Goal: Information Seeking & Learning: Learn about a topic

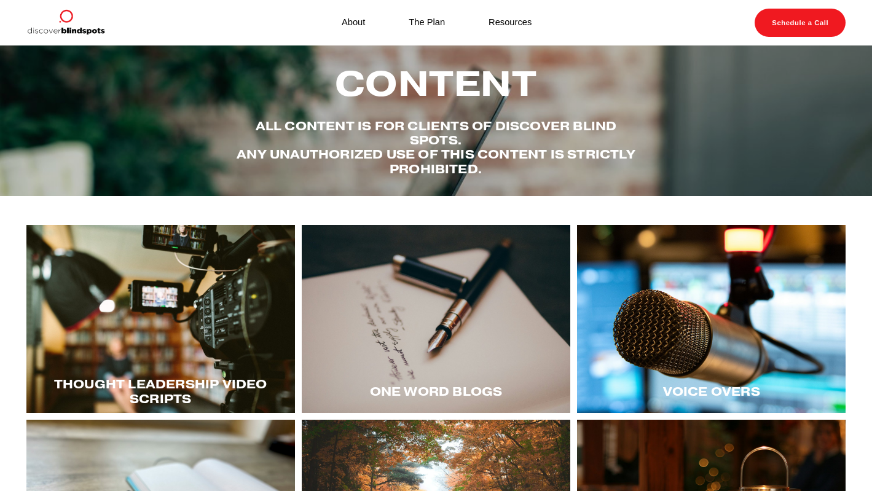
click at [185, 331] on div at bounding box center [160, 319] width 269 height 188
click at [176, 307] on div at bounding box center [160, 319] width 269 height 188
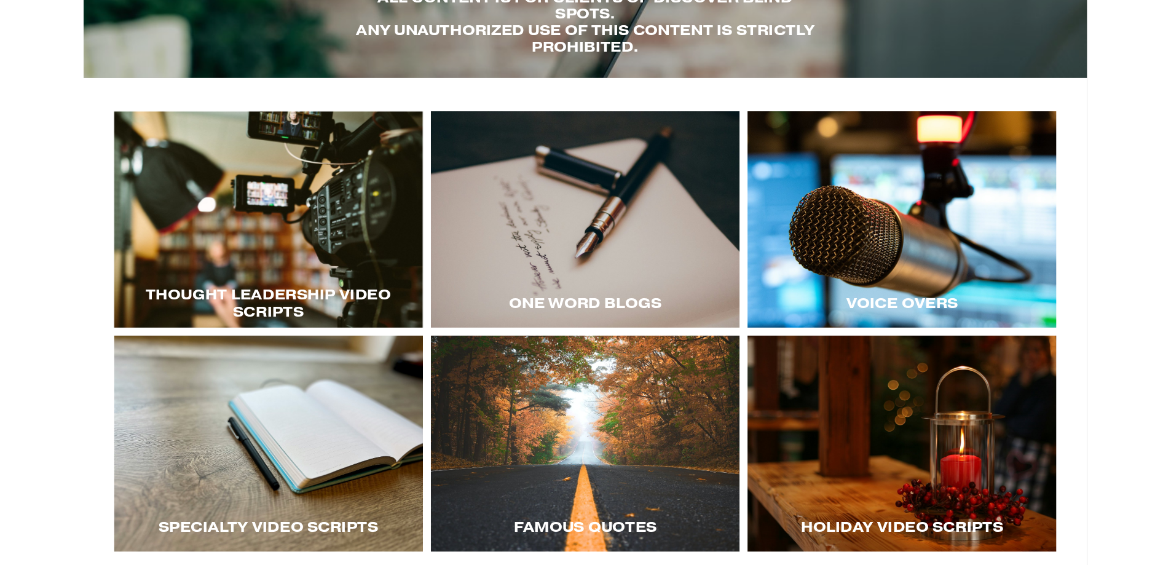
scroll to position [141, 0]
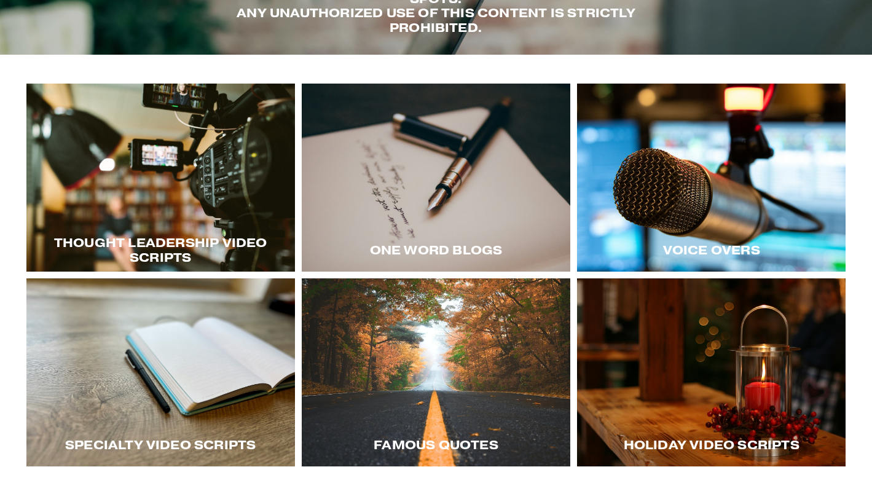
click at [141, 155] on div at bounding box center [160, 178] width 269 height 188
click at [207, 186] on div at bounding box center [160, 178] width 269 height 188
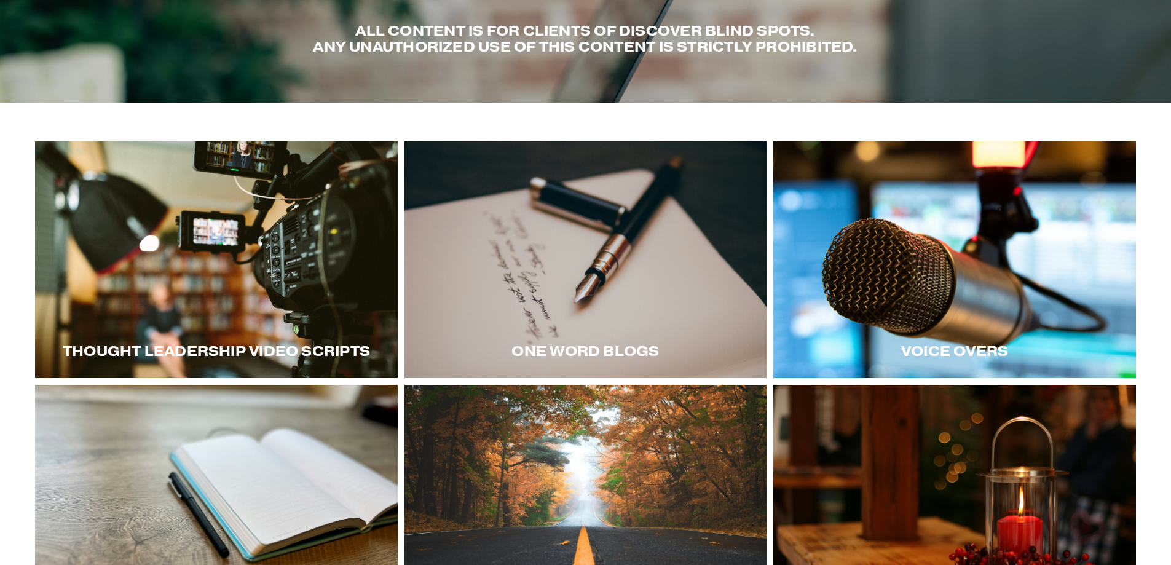
click at [872, 256] on div at bounding box center [954, 259] width 363 height 237
click at [872, 272] on div at bounding box center [954, 259] width 363 height 237
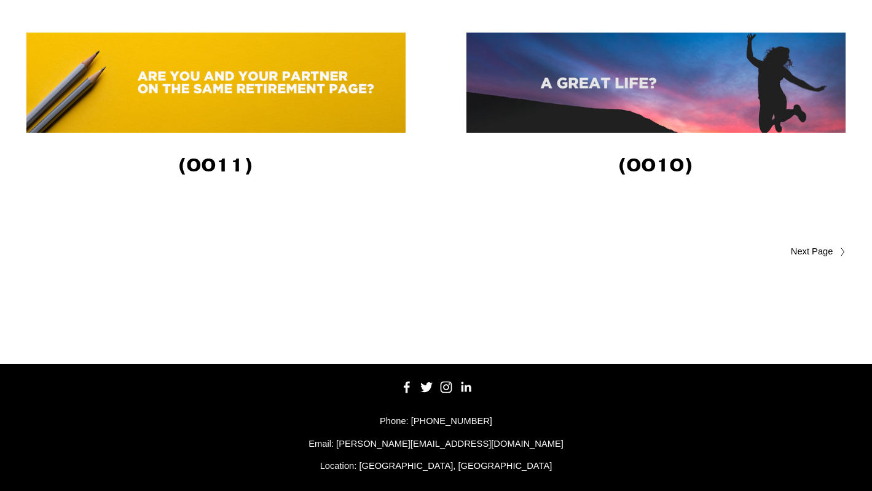
scroll to position [2311, 0]
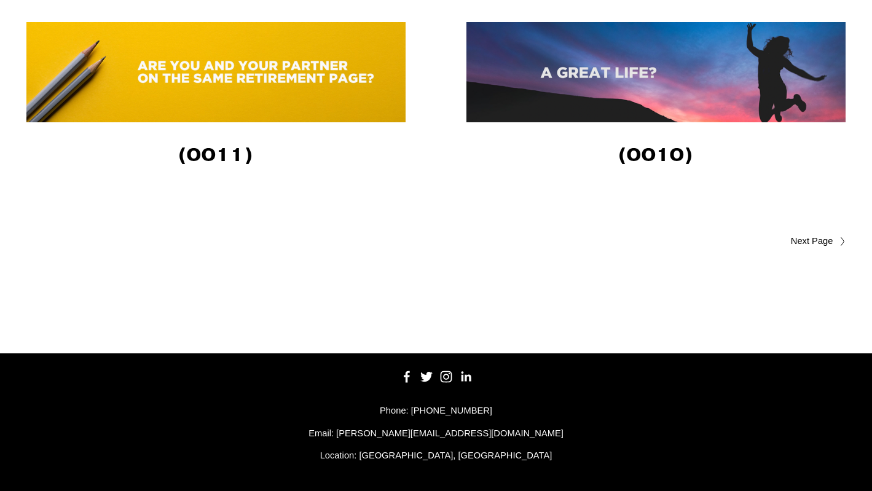
click at [808, 240] on span "Older Posts" at bounding box center [788, 241] width 89 height 15
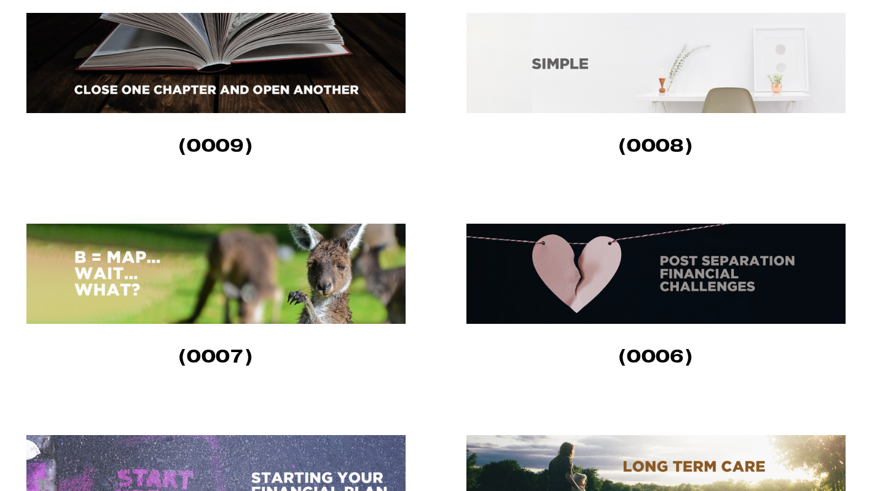
scroll to position [420, 0]
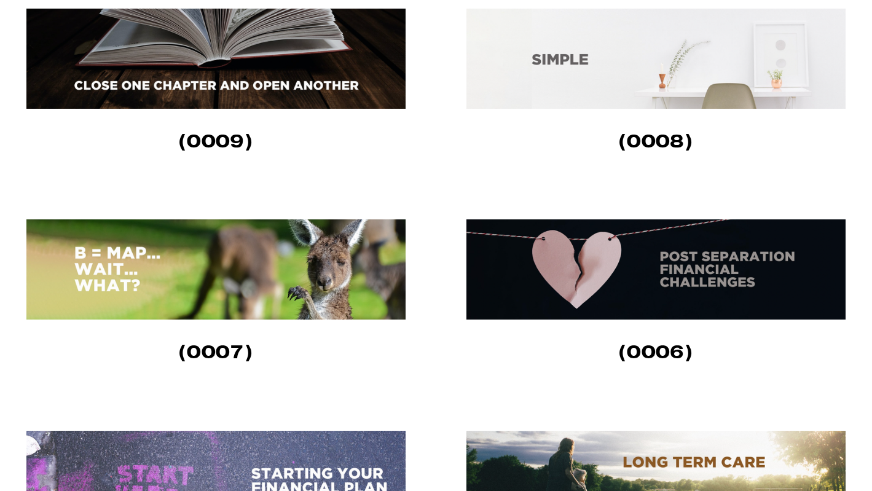
click at [688, 286] on img at bounding box center [656, 269] width 379 height 100
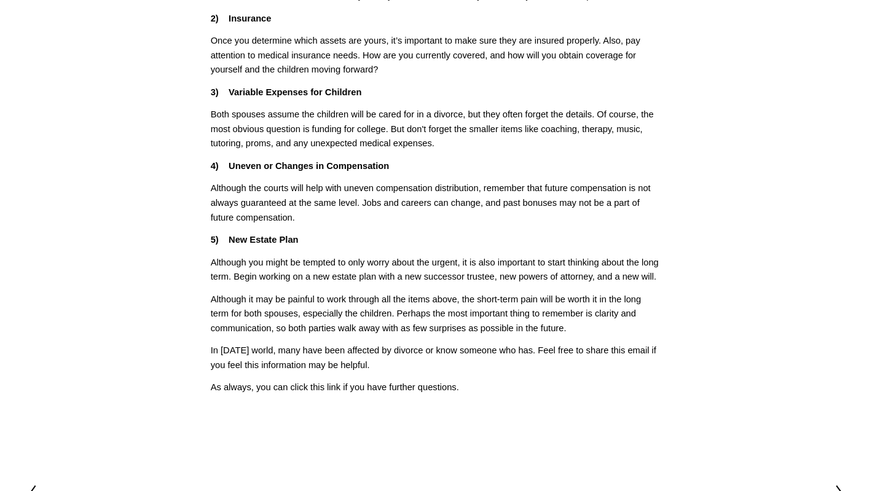
scroll to position [314, 0]
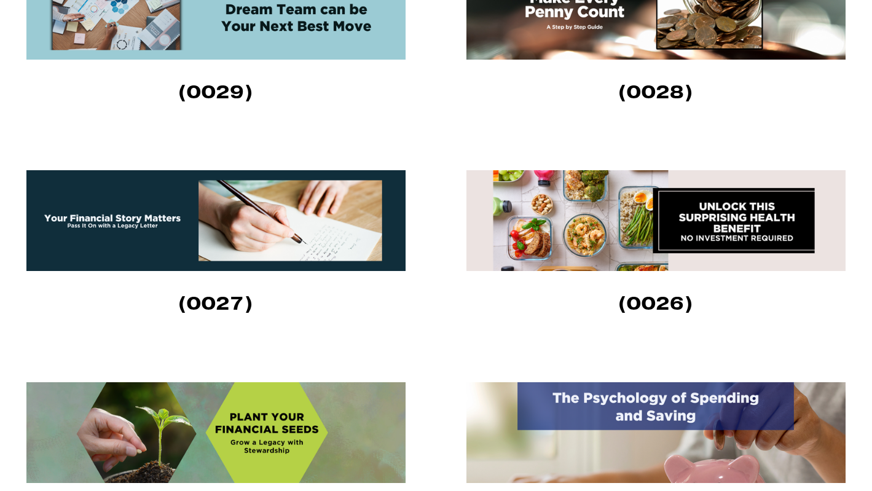
scroll to position [503, 0]
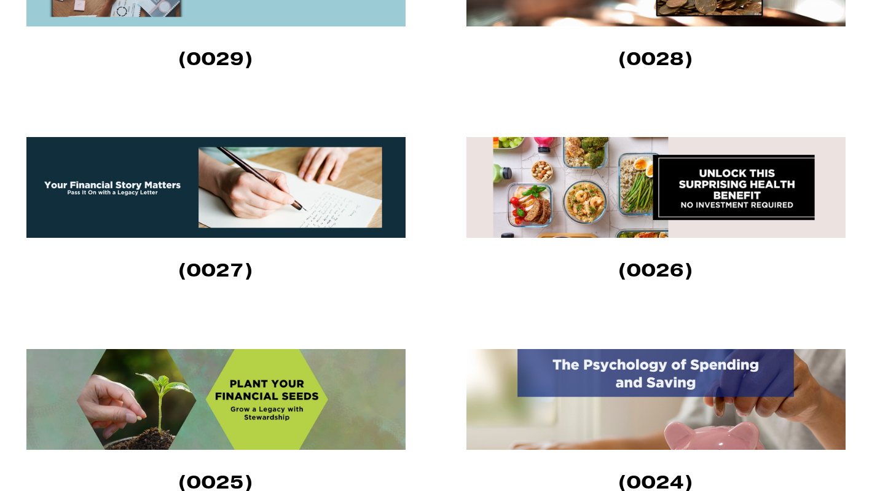
click at [144, 175] on img at bounding box center [215, 187] width 379 height 101
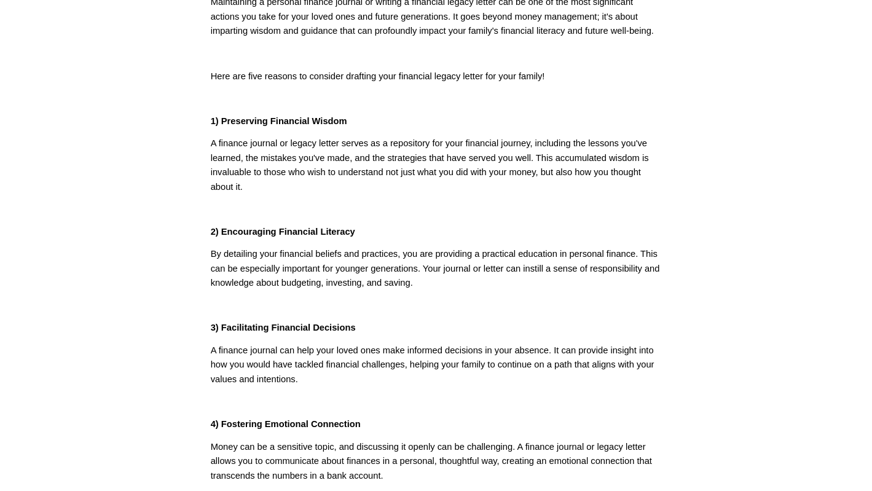
scroll to position [154, 0]
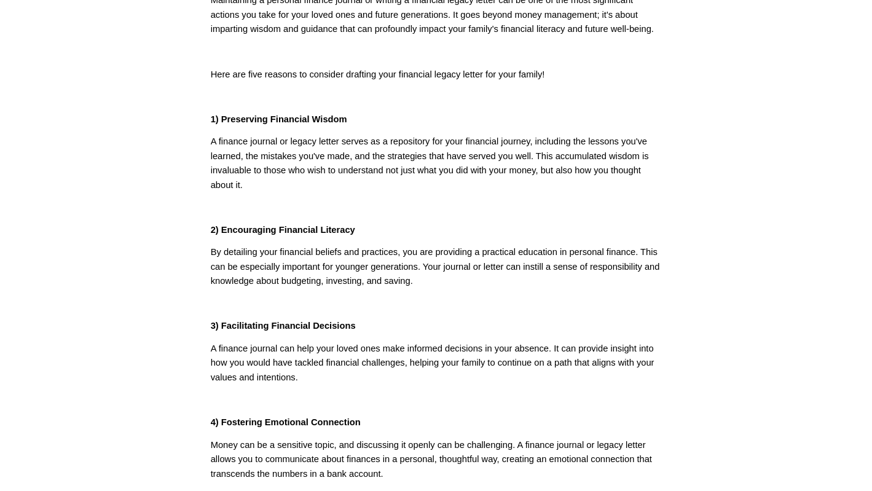
click at [354, 232] on strong "2) Encouraging Financial Literacy" at bounding box center [283, 230] width 144 height 10
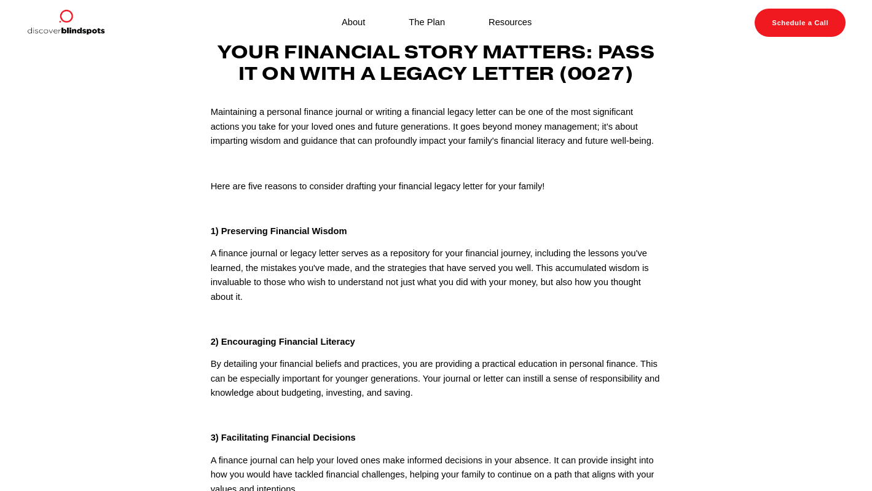
scroll to position [41, 0]
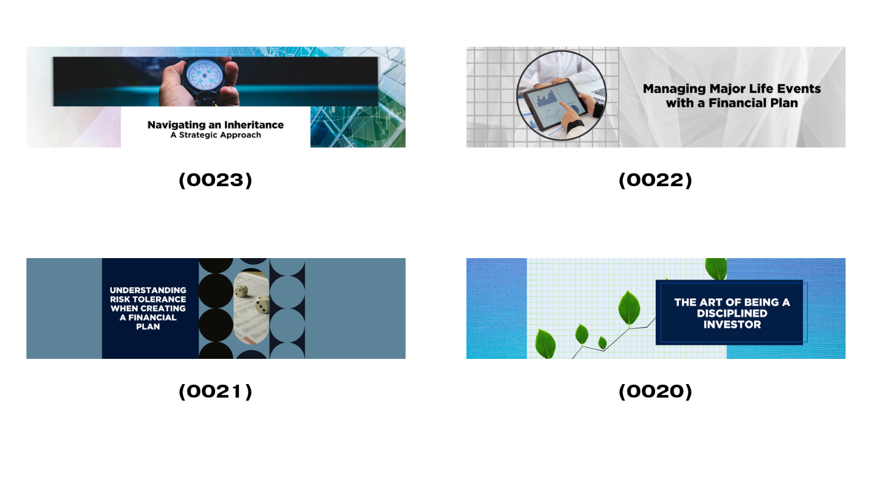
scroll to position [1073, 0]
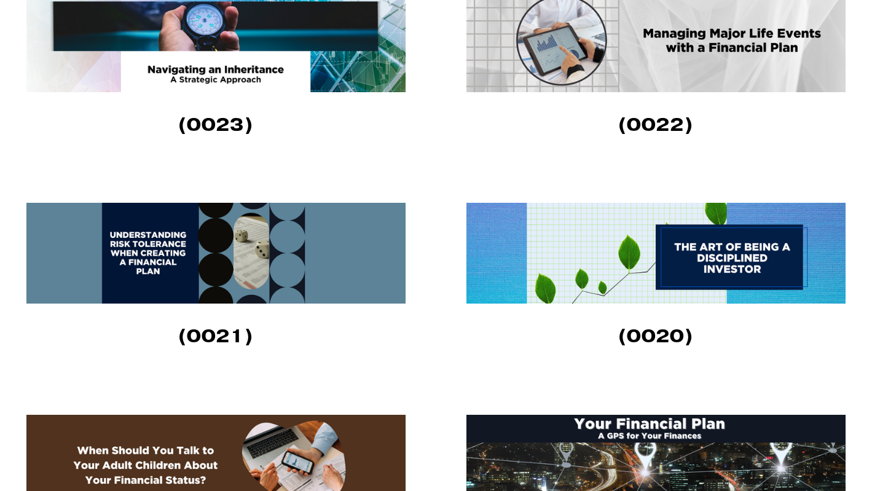
click at [199, 232] on img at bounding box center [215, 253] width 379 height 101
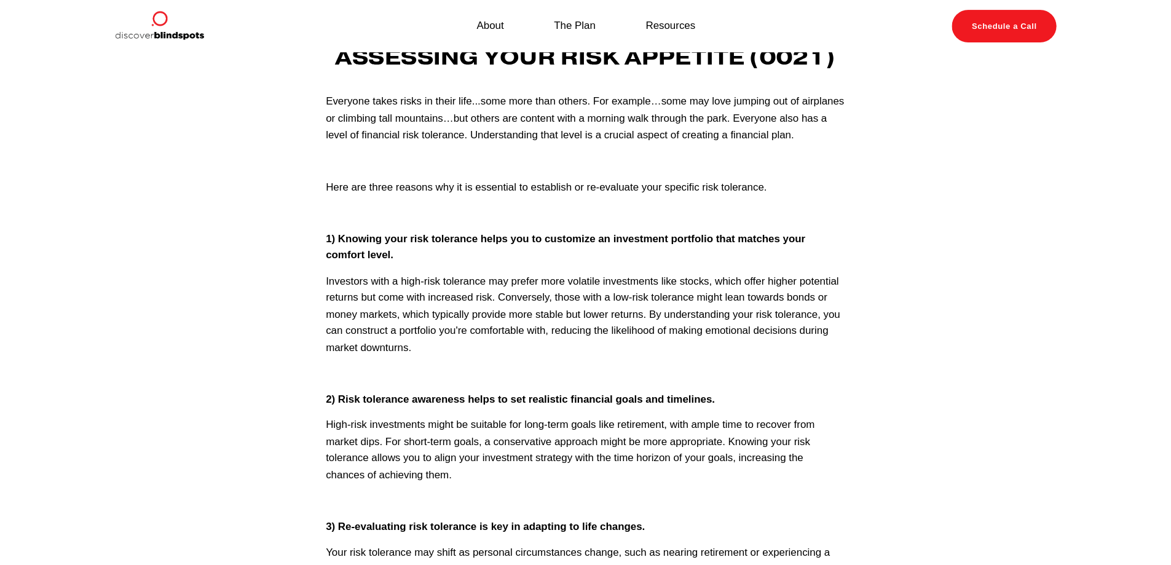
scroll to position [65, 0]
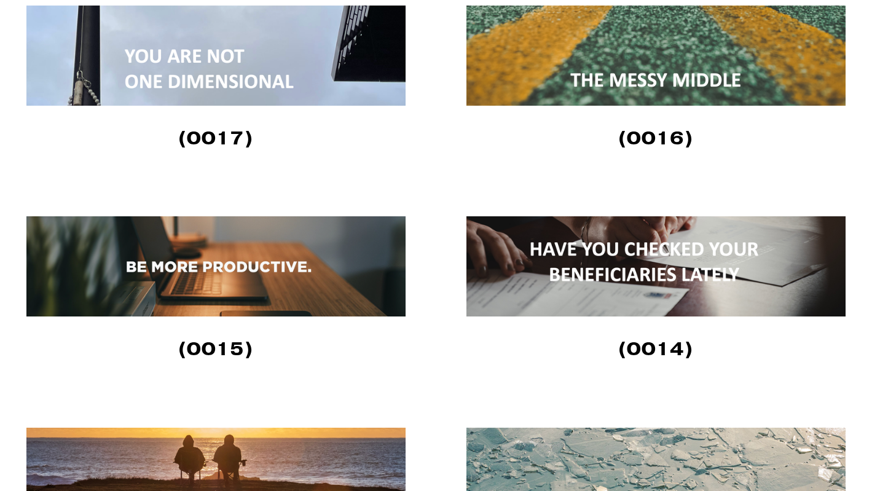
scroll to position [1697, 0]
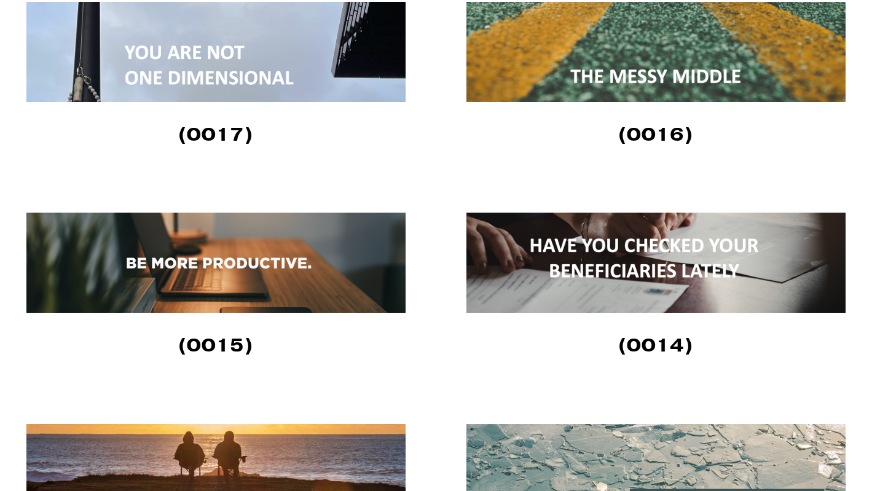
click at [645, 286] on img at bounding box center [656, 263] width 379 height 100
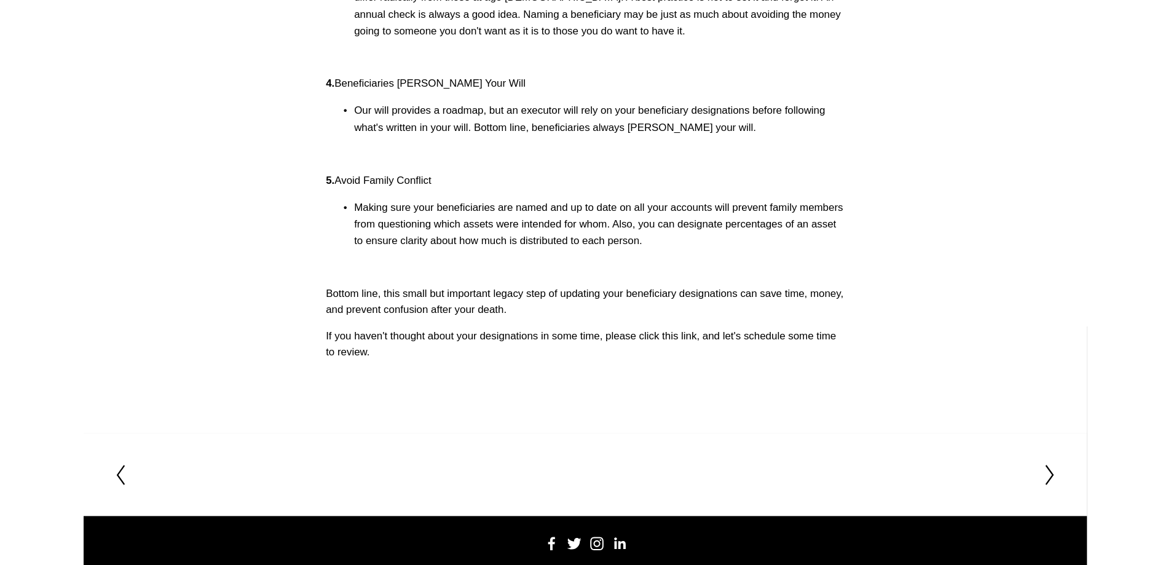
scroll to position [535, 0]
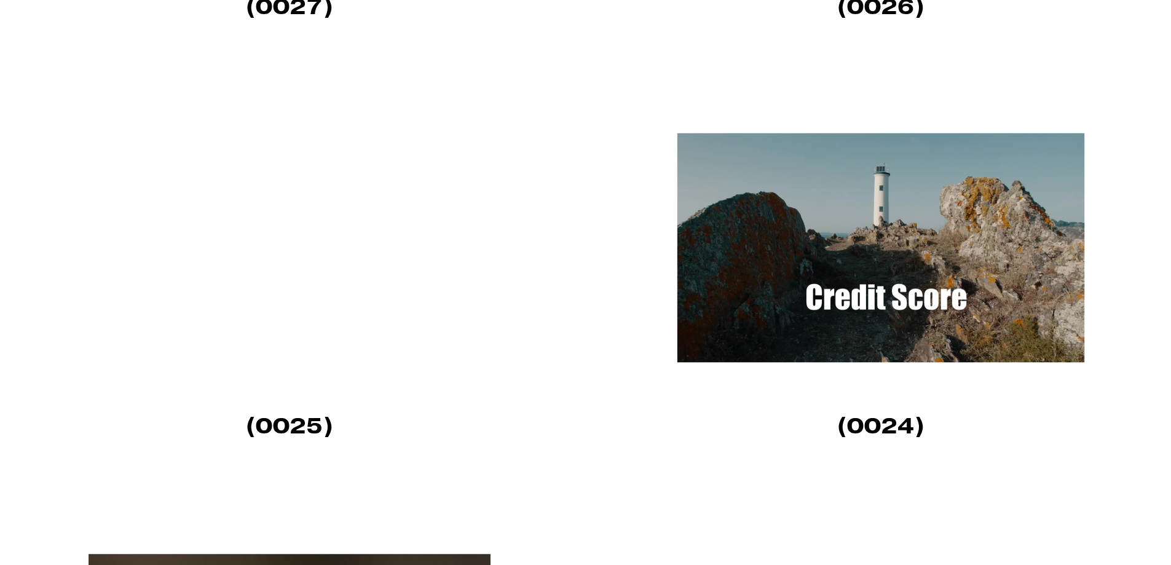
scroll to position [1176, 0]
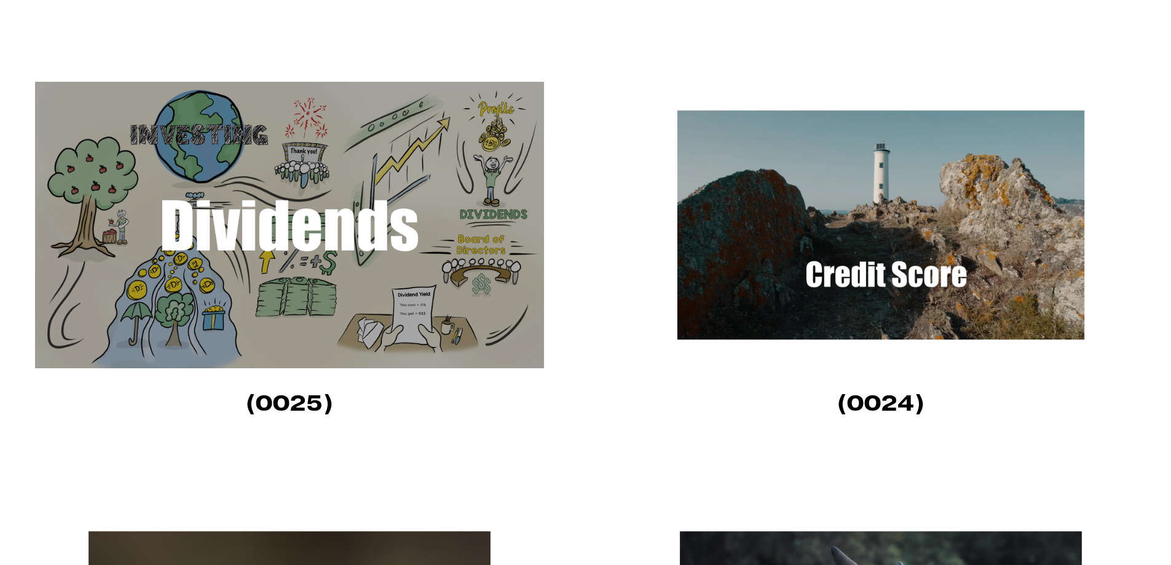
click at [287, 231] on img at bounding box center [289, 225] width 509 height 286
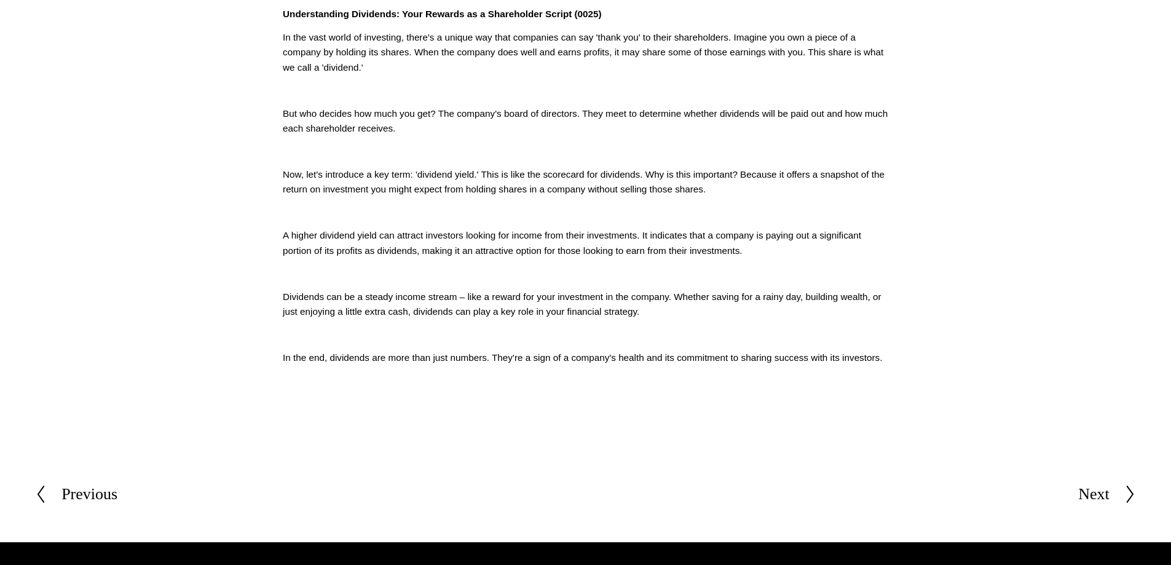
scroll to position [455, 0]
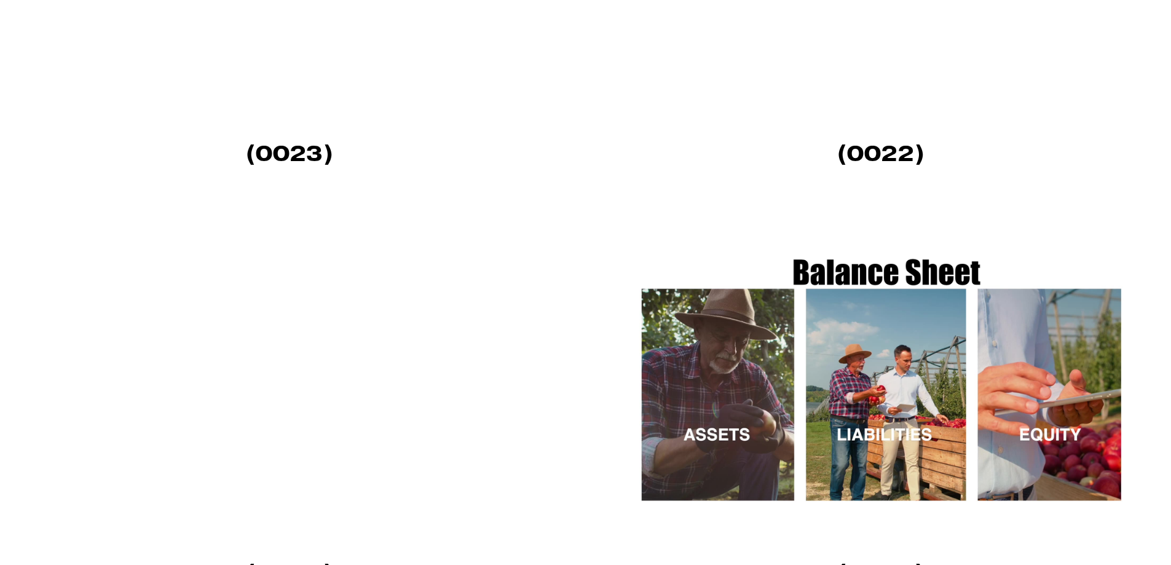
scroll to position [1968, 0]
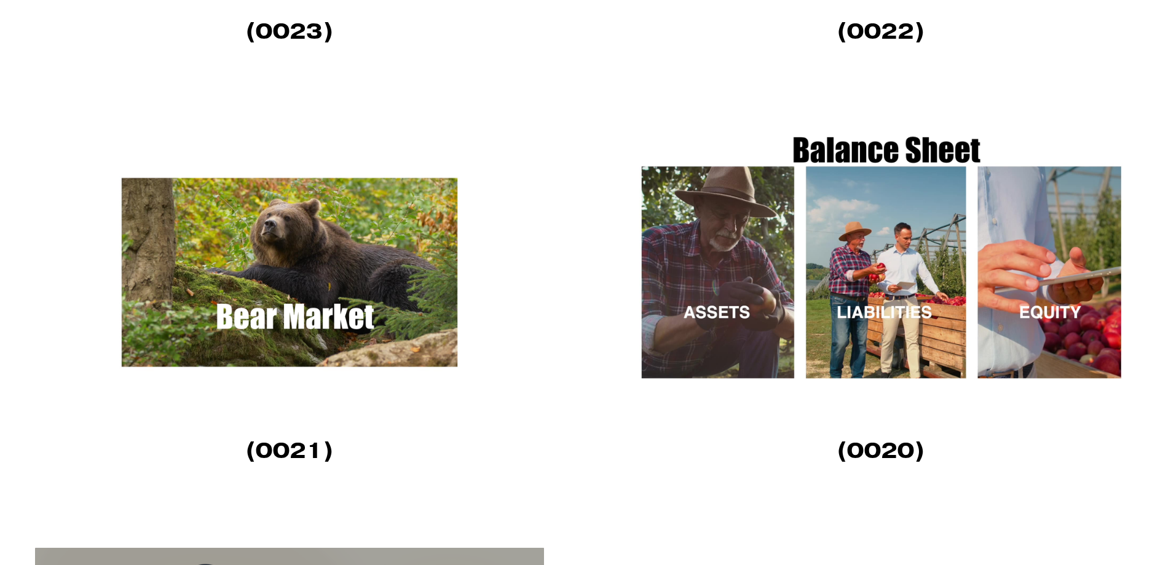
click at [893, 234] on img at bounding box center [880, 272] width 509 height 286
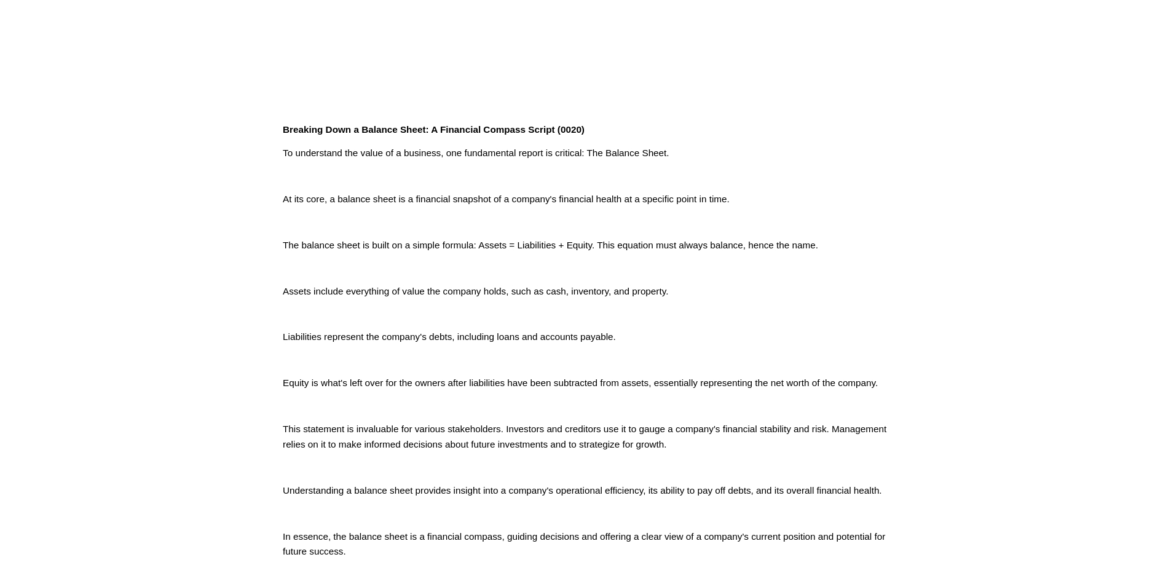
scroll to position [341, 0]
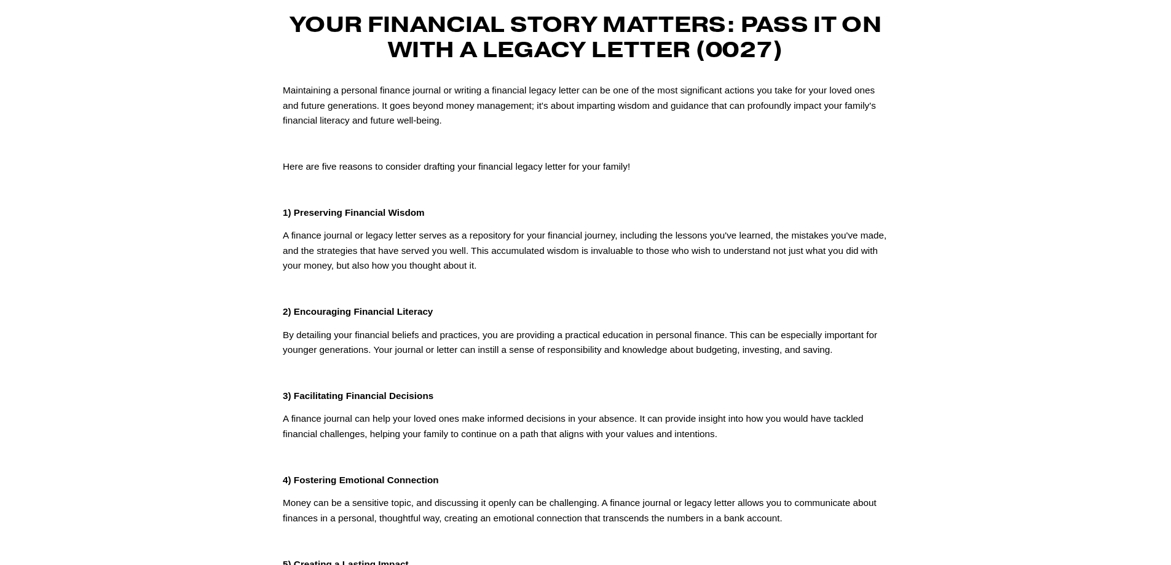
scroll to position [96, 0]
